Goal: Communication & Community: Connect with others

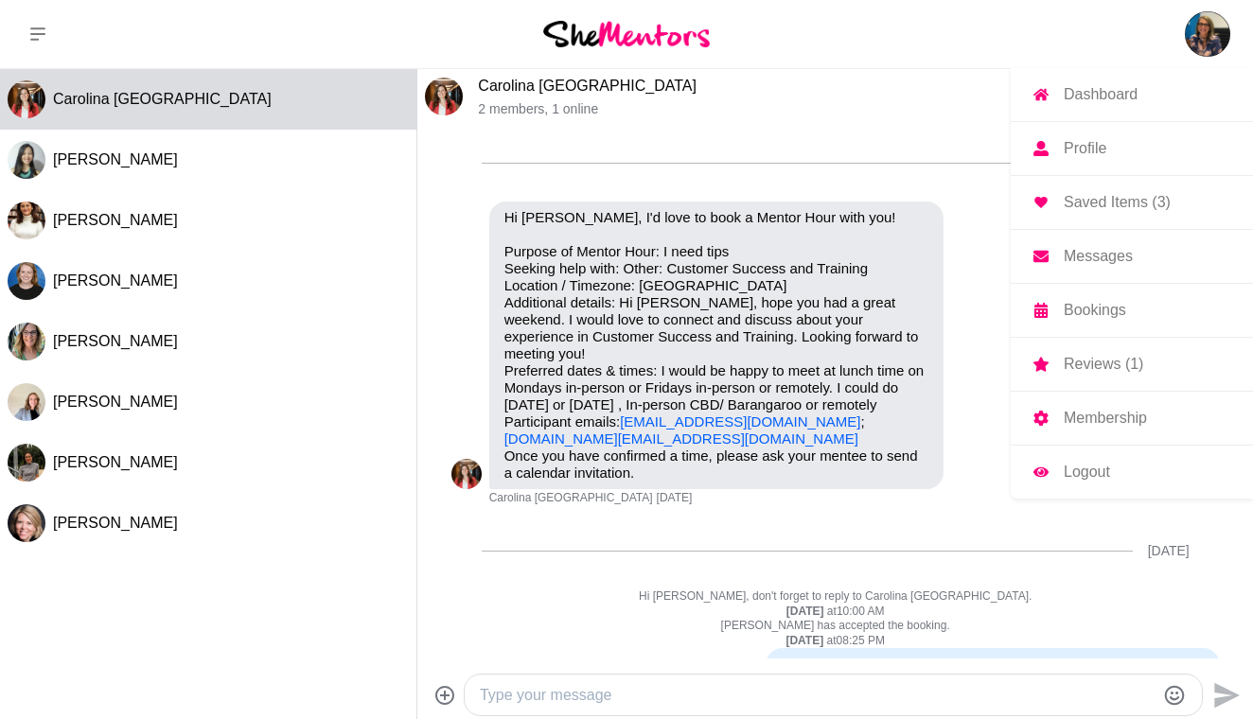
click at [1196, 42] on img at bounding box center [1207, 33] width 45 height 45
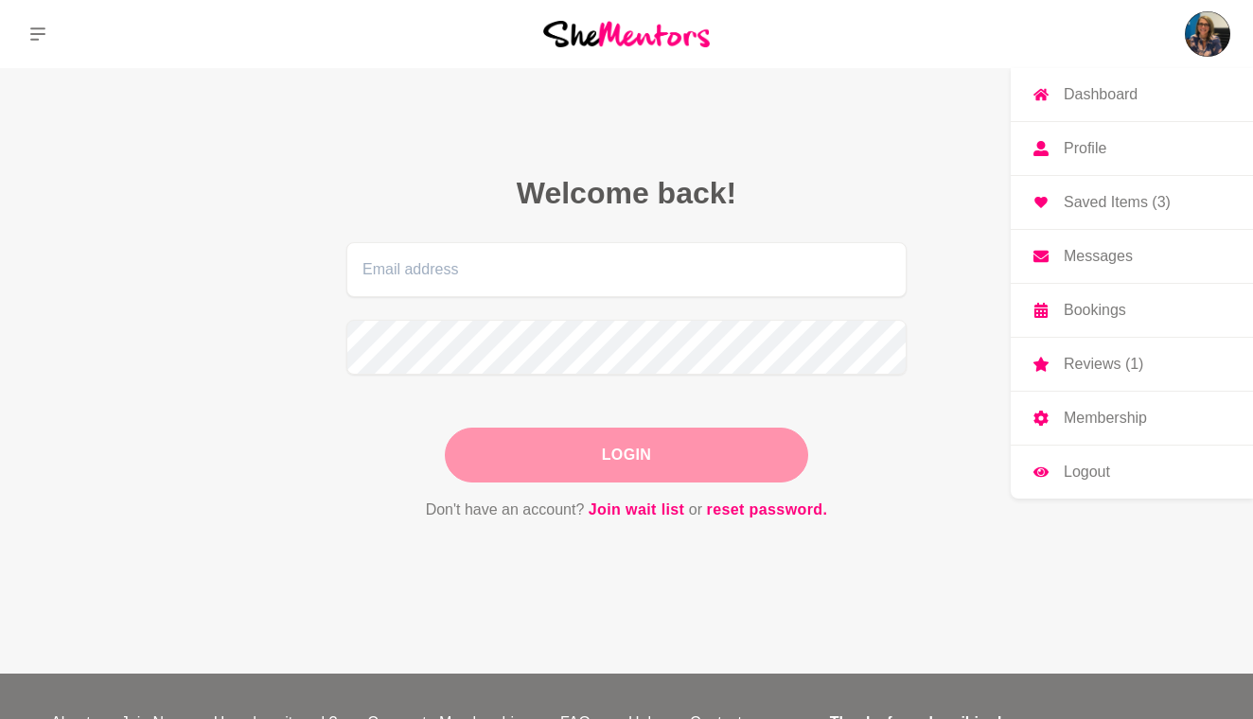
click at [1088, 255] on p "Messages" at bounding box center [1098, 256] width 69 height 15
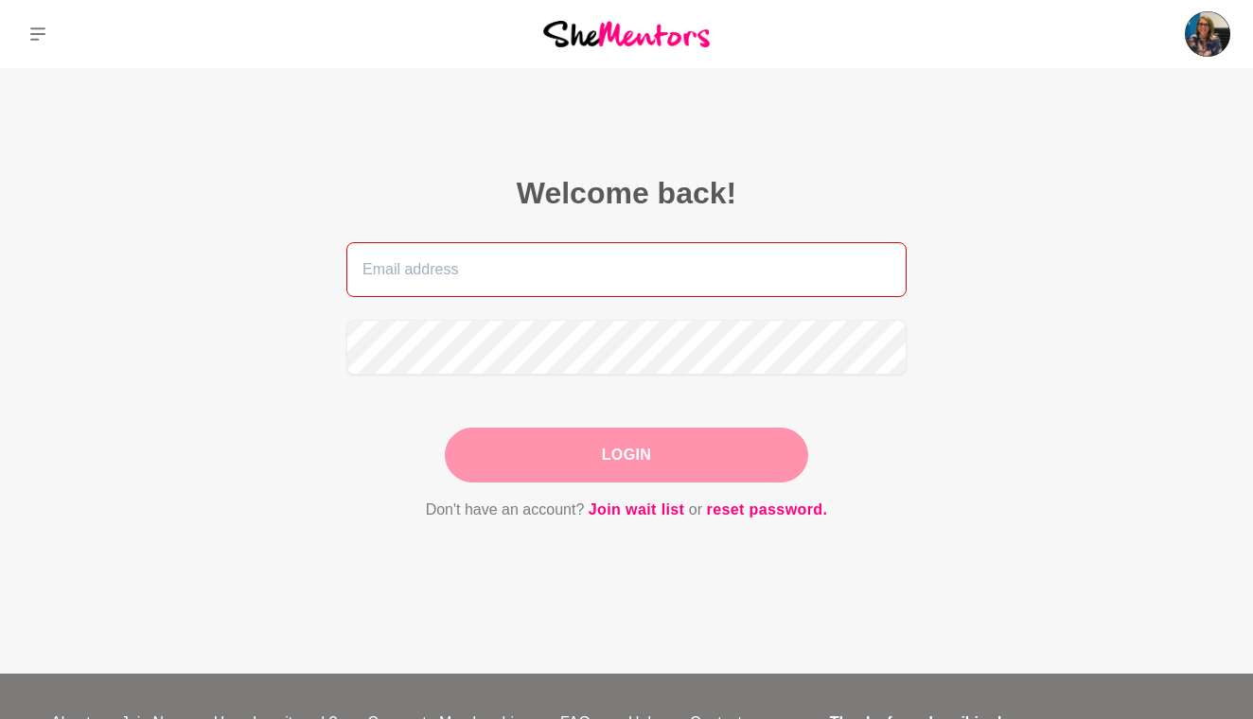
click at [570, 265] on input "email" at bounding box center [626, 269] width 560 height 55
type input "[EMAIL_ADDRESS][DOMAIN_NAME]"
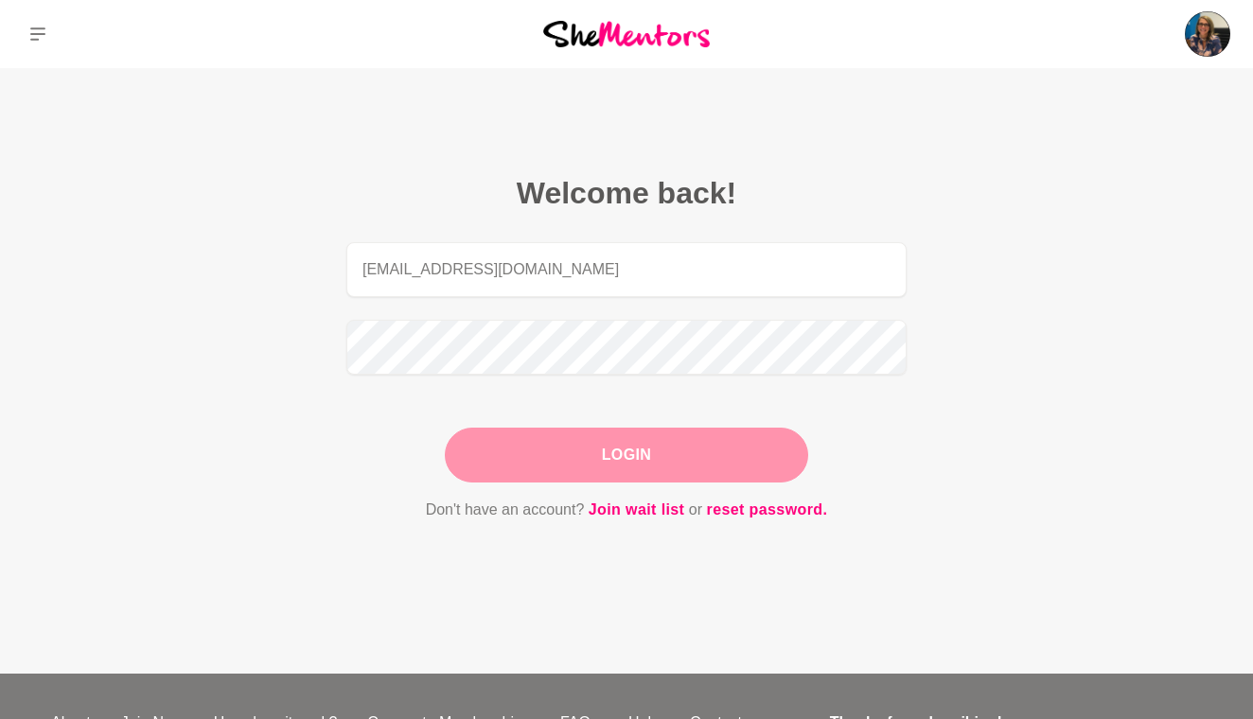
click at [575, 456] on button "Login" at bounding box center [626, 455] width 363 height 55
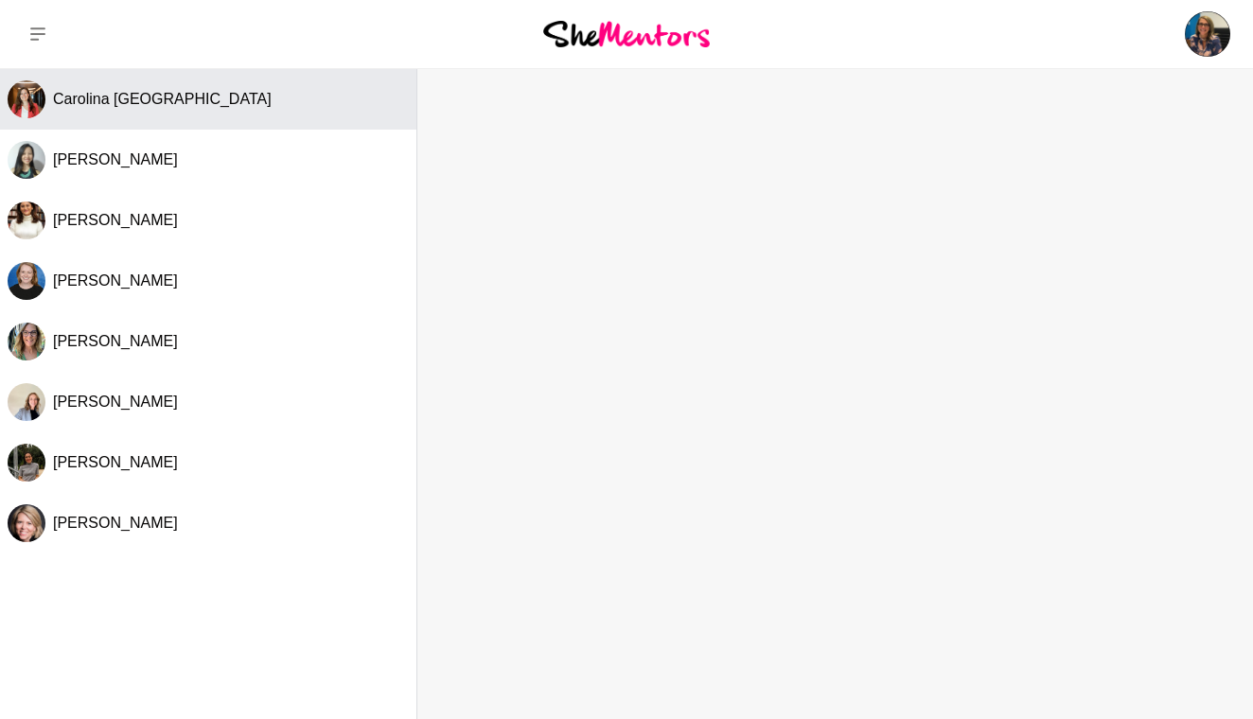
click at [135, 96] on span "Carolina [GEOGRAPHIC_DATA]" at bounding box center [162, 99] width 219 height 16
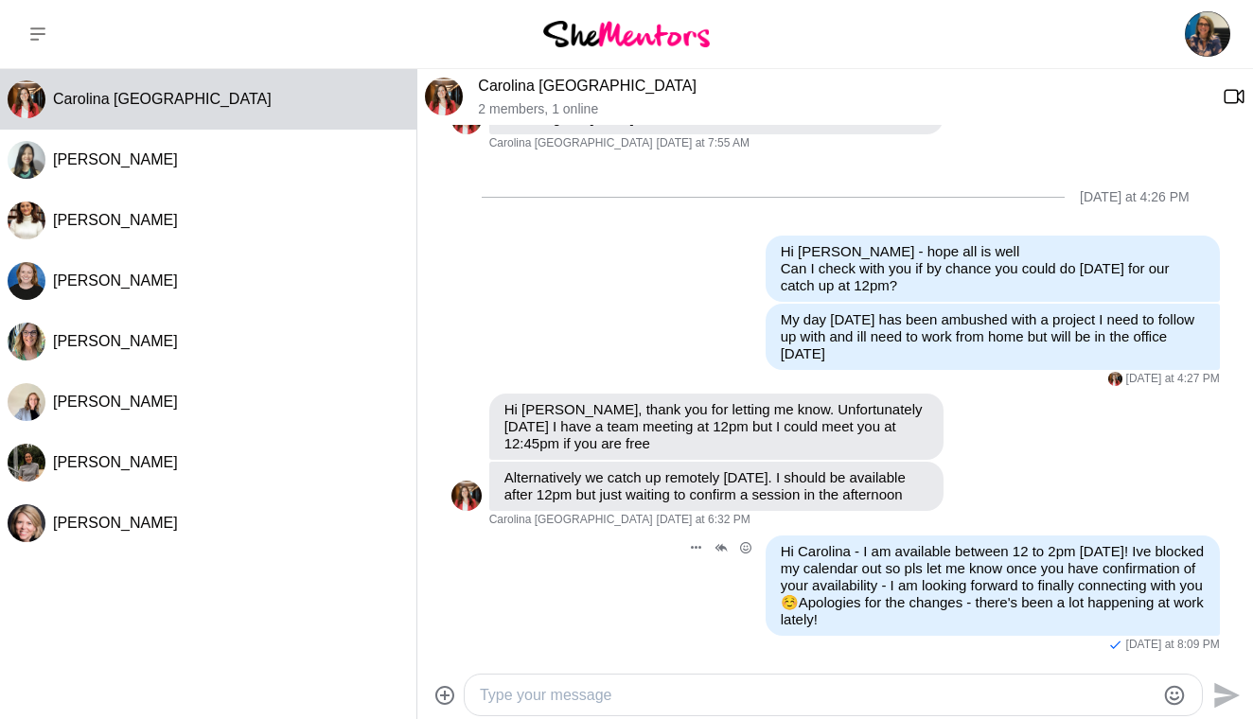
scroll to position [2645, 0]
